Goal: Task Accomplishment & Management: Use online tool/utility

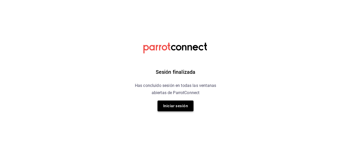
click at [174, 106] on button "Iniciar sesión" at bounding box center [176, 106] width 36 height 11
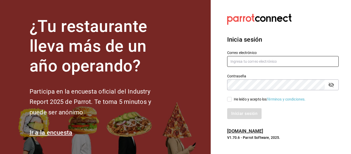
type input "[PERSON_NAME][EMAIL_ADDRESS][PERSON_NAME][DOMAIN_NAME]"
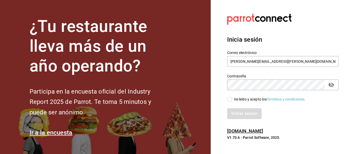
click at [232, 102] on div "Iniciar sesión" at bounding box center [280, 110] width 118 height 17
click at [232, 100] on span "He leído y acepto los Términos y condiciones." at bounding box center [269, 99] width 74 height 5
click at [232, 100] on input "He leído y acepto los Términos y condiciones." at bounding box center [229, 99] width 5 height 5
checkbox input "true"
click at [238, 110] on button "Iniciar sesión" at bounding box center [244, 113] width 35 height 11
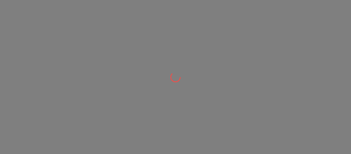
click at [238, 110] on div at bounding box center [175, 77] width 351 height 154
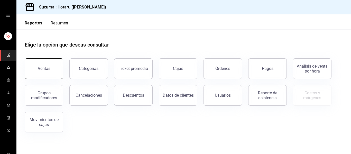
click at [56, 71] on button "Ventas" at bounding box center [44, 68] width 39 height 21
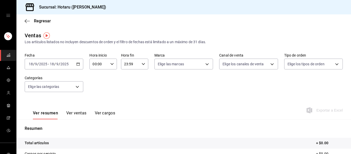
click at [76, 62] on icon "button" at bounding box center [78, 64] width 4 height 4
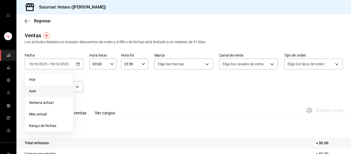
click at [48, 89] on span "Ayer" at bounding box center [49, 90] width 40 height 5
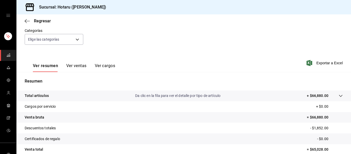
scroll to position [59, 0]
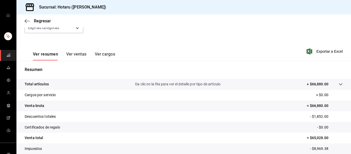
click at [339, 83] on icon at bounding box center [341, 84] width 4 height 4
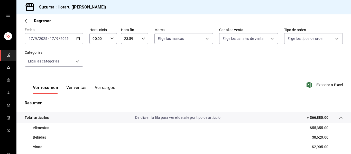
scroll to position [0, 0]
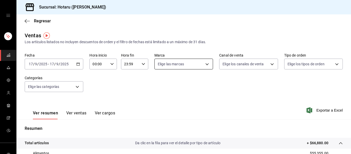
click at [210, 61] on body "Sucursal: Hotaru (Valle) Regresar Ventas Los artículos listados no incluyen des…" at bounding box center [175, 77] width 351 height 154
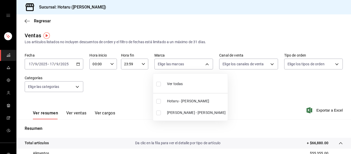
click at [179, 114] on span "Potaru - Valle" at bounding box center [196, 112] width 59 height 5
type input "619c758d-7c36-49c6-a756-e52d453908cb"
checkbox input "true"
click at [182, 82] on span "Ver todas" at bounding box center [175, 83] width 16 height 5
type input "c6f689f8-63fd-49a8-a607-35aea03ac6a9,619c758d-7c36-49c6-a756-e52d453908cb"
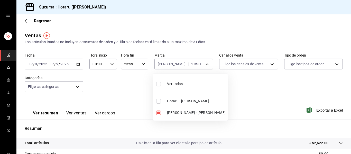
checkbox input "true"
drag, startPoint x: 351, startPoint y: 33, endPoint x: 351, endPoint y: 116, distance: 83.3
click at [351, 116] on div at bounding box center [175, 77] width 351 height 154
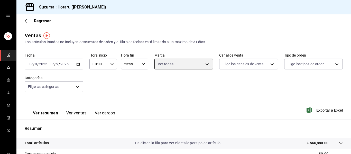
scroll to position [92, 0]
